Goal: Task Accomplishment & Management: Manage account settings

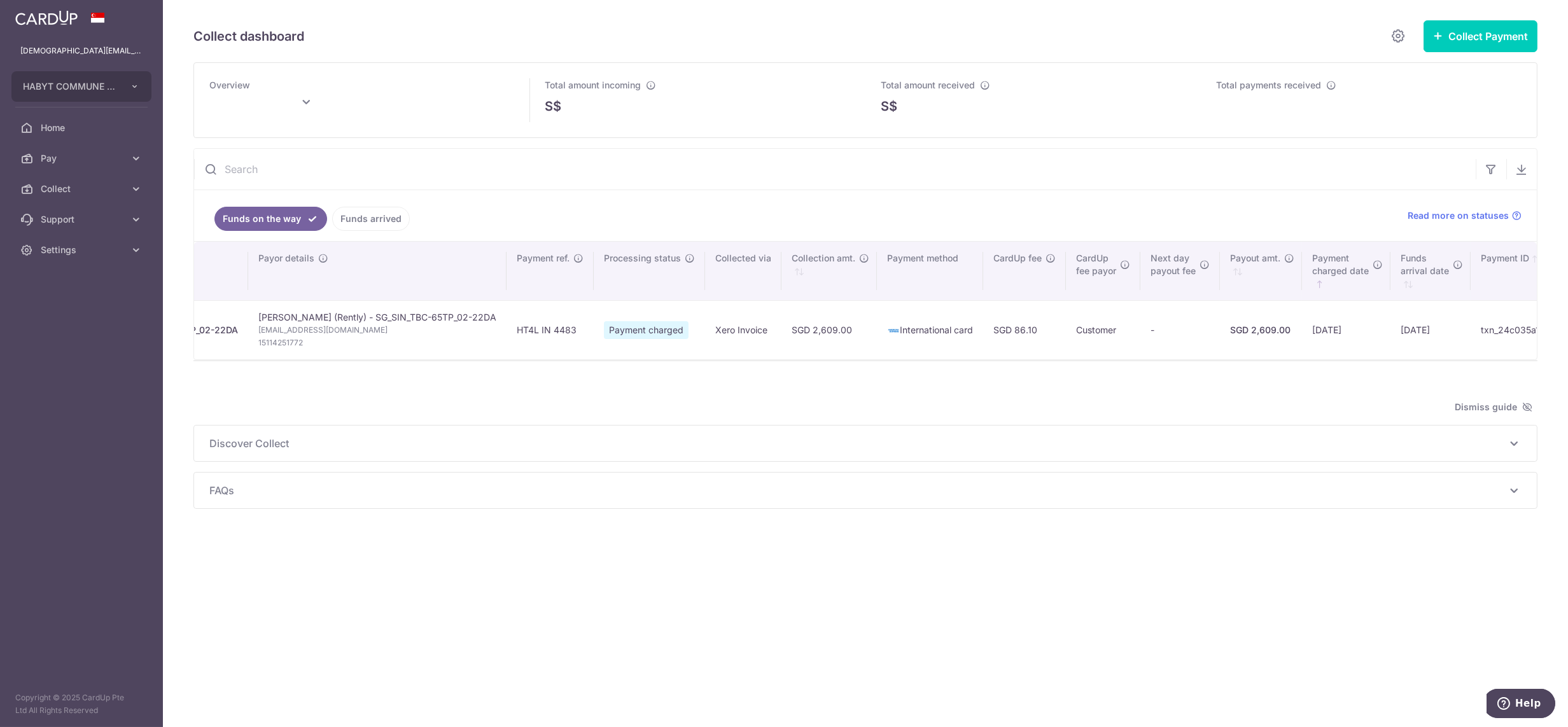
scroll to position [0, 211]
drag, startPoint x: 65, startPoint y: 246, endPoint x: 61, endPoint y: 271, distance: 25.3
click at [65, 246] on span "Settings" at bounding box center [83, 250] width 84 height 13
click at [69, 313] on span "Logout" at bounding box center [83, 311] width 84 height 13
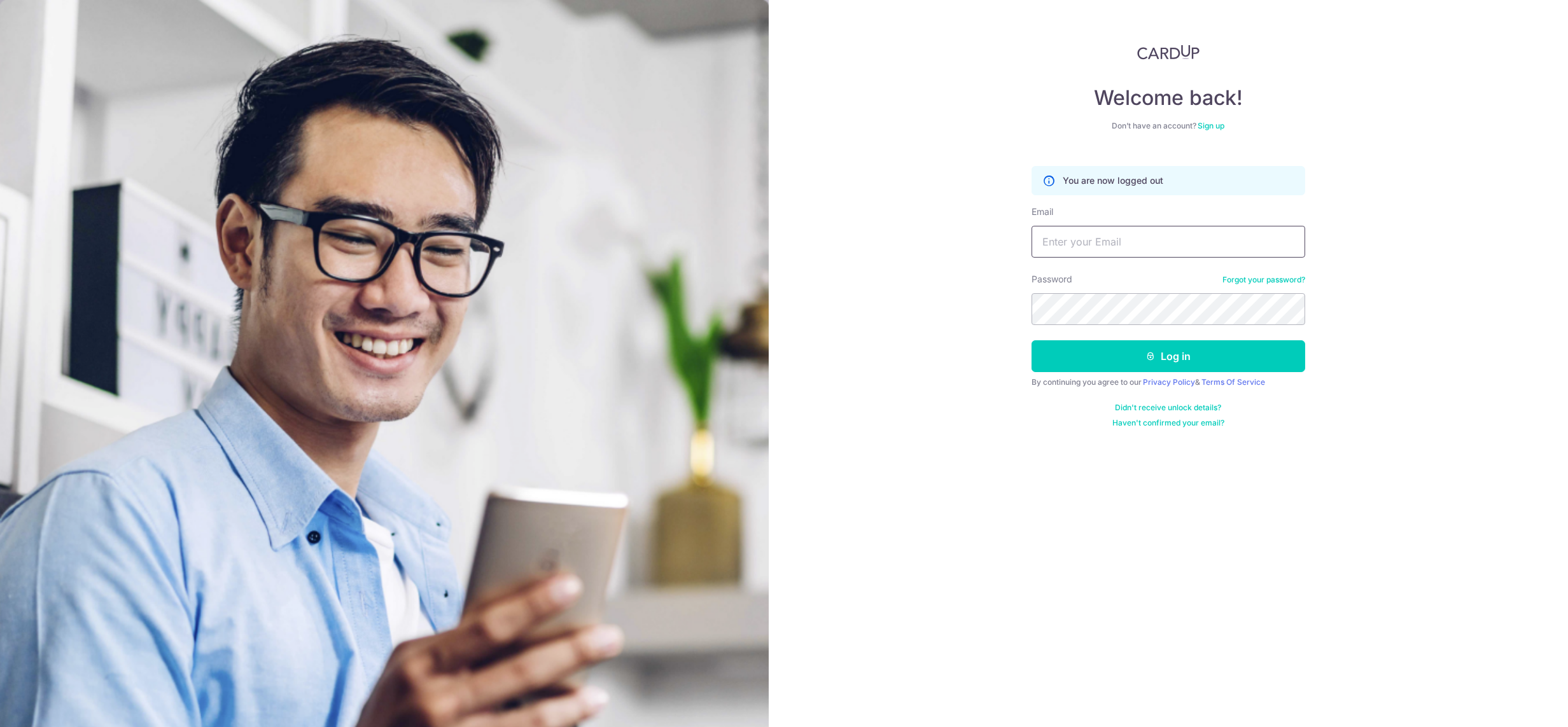
click at [1116, 236] on input "Email" at bounding box center [1168, 242] width 273 height 32
click at [1121, 240] on input "lady.labarda+hcs1@habyt.com" at bounding box center [1168, 242] width 273 height 32
drag, startPoint x: 1129, startPoint y: 242, endPoint x: 1114, endPoint y: 240, distance: 15.1
click at [1114, 240] on input "lady.labarda+hcs1@habyt.com" at bounding box center [1168, 242] width 273 height 32
type input "lady.labarda+heast@habyt.com"
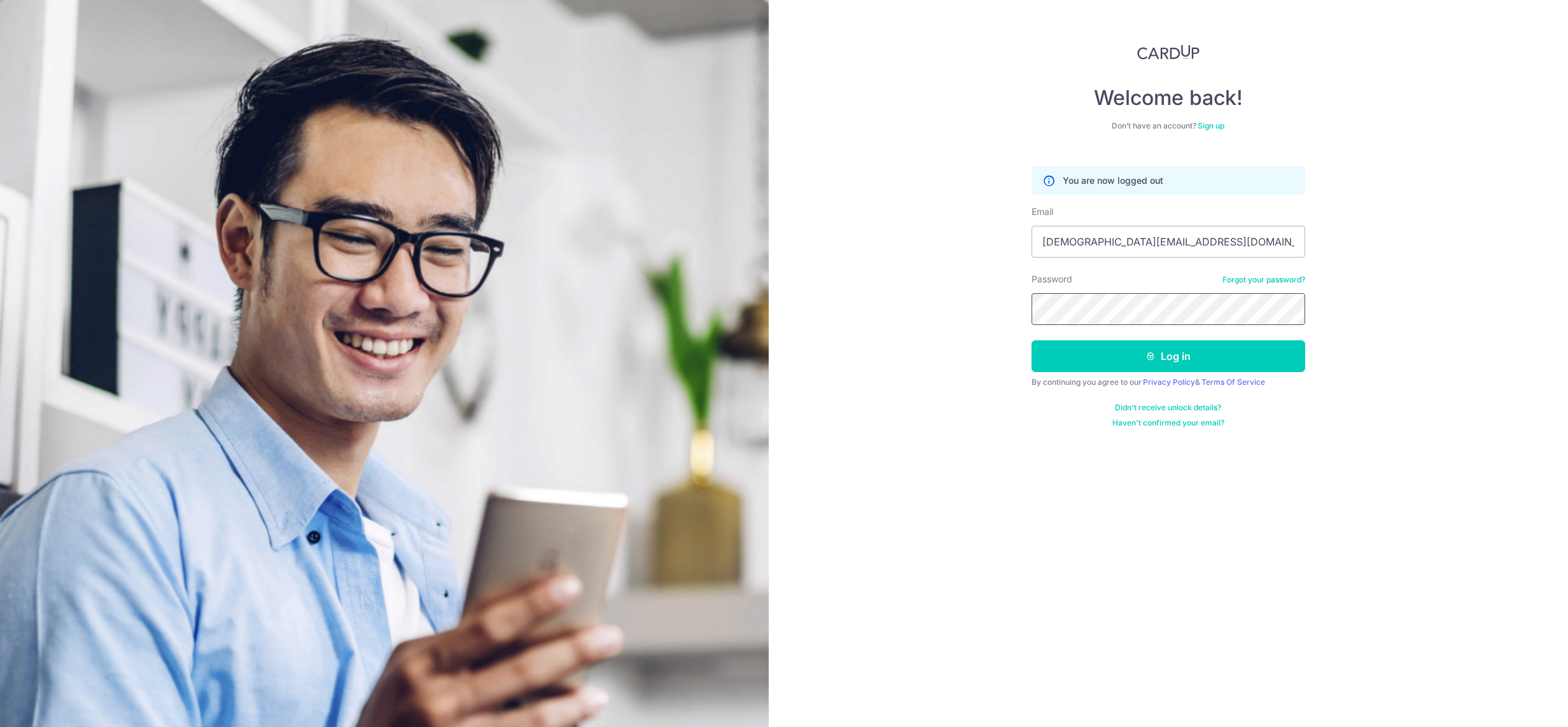
click at [1032, 340] on button "Log in" at bounding box center [1168, 356] width 273 height 32
